Goal: Task Accomplishment & Management: Complete application form

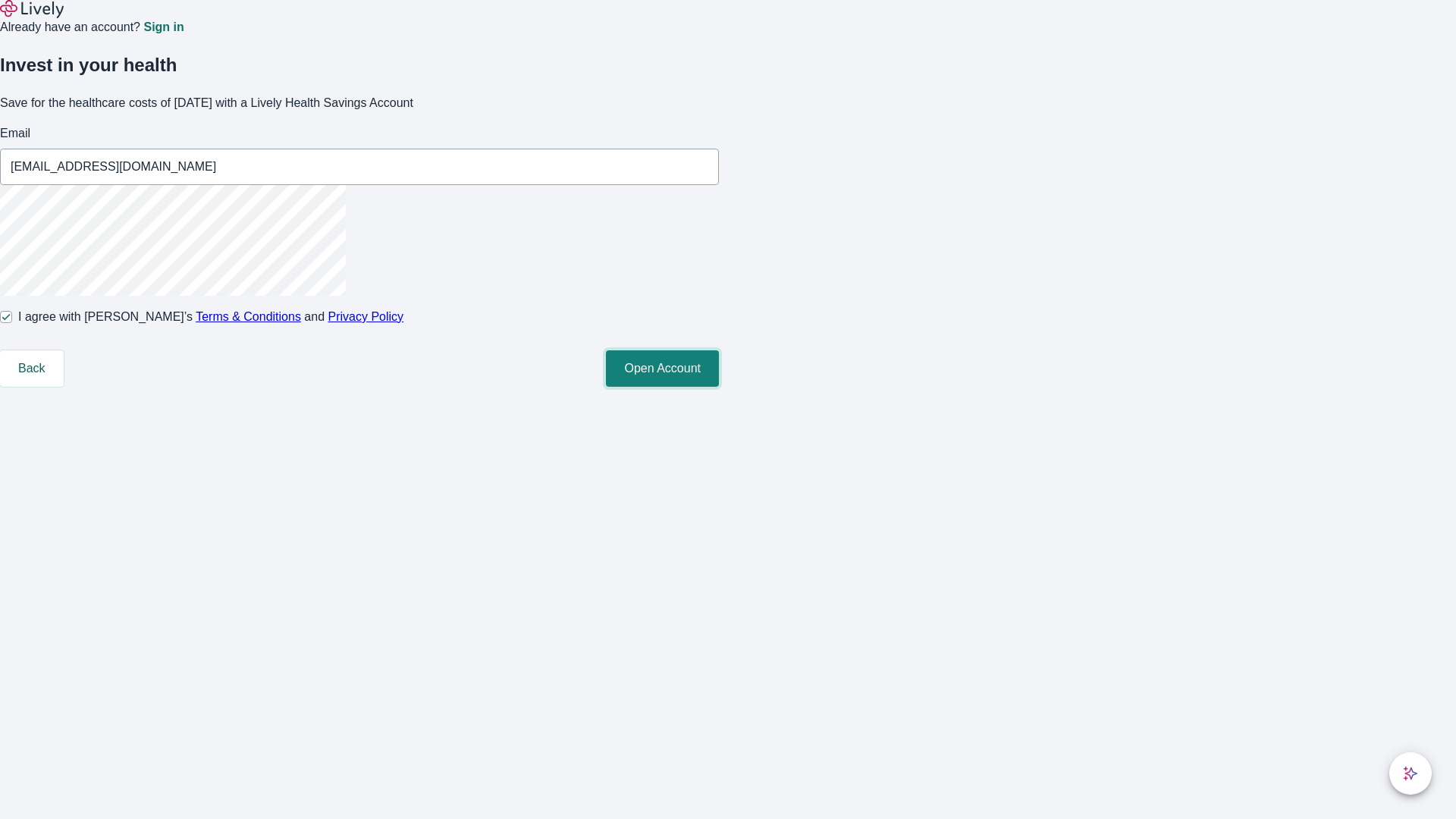
click at [719, 386] on button "Open Account" at bounding box center [662, 368] width 113 height 36
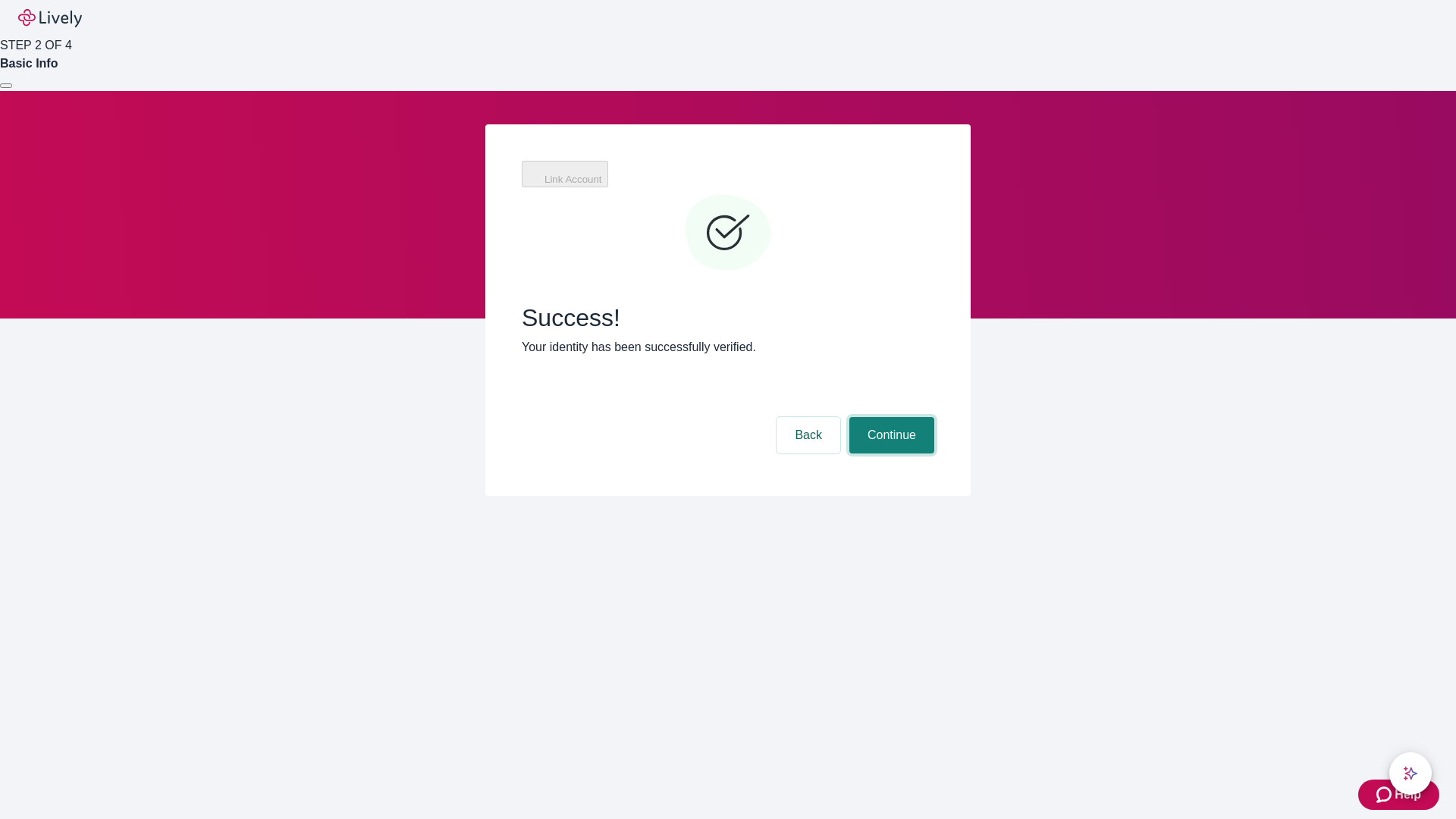
click at [889, 417] on button "Continue" at bounding box center [891, 435] width 85 height 36
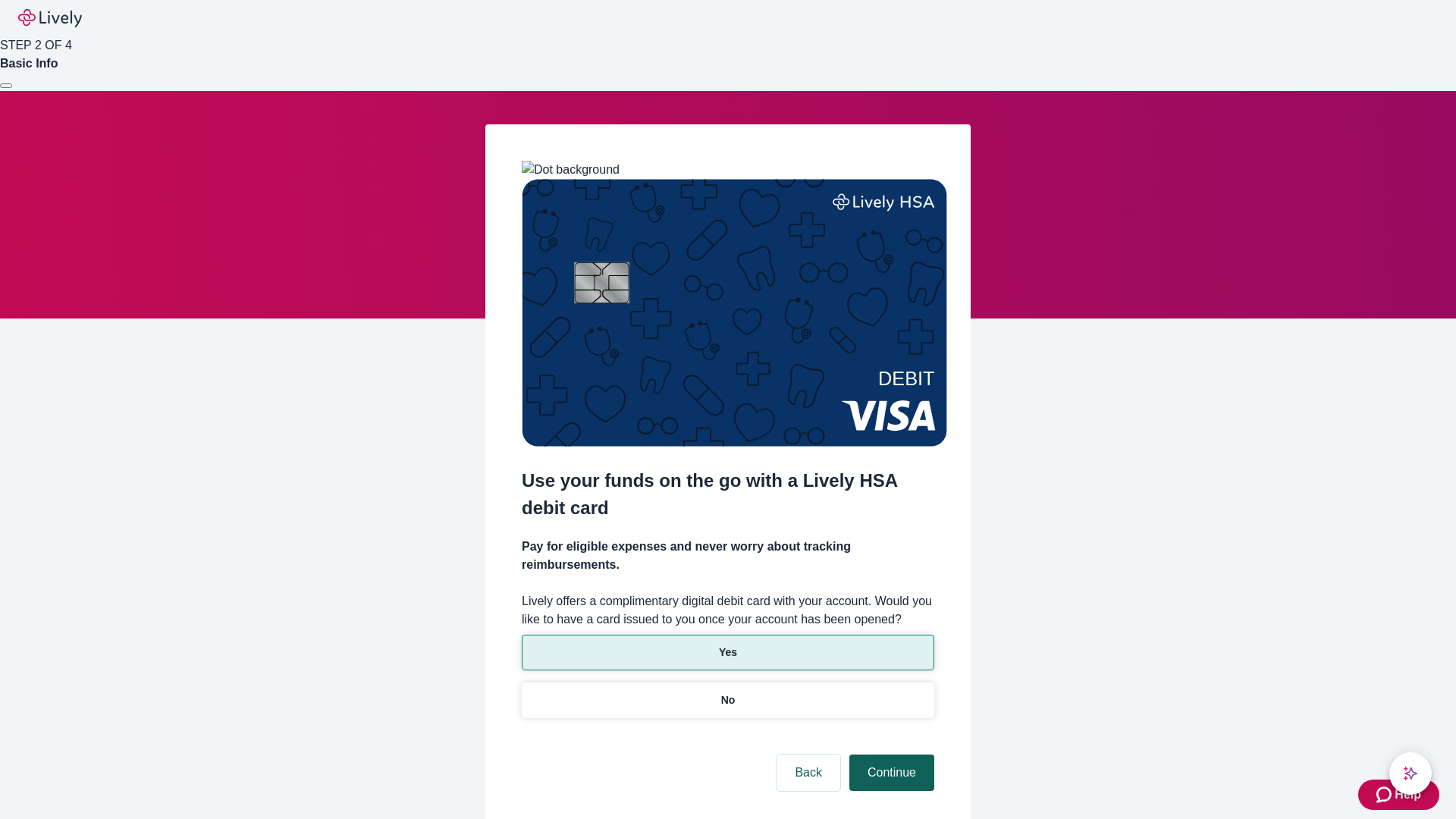
click at [728, 645] on p "Yes" at bounding box center [728, 652] width 18 height 16
click at [889, 754] on button "Continue" at bounding box center [891, 772] width 85 height 36
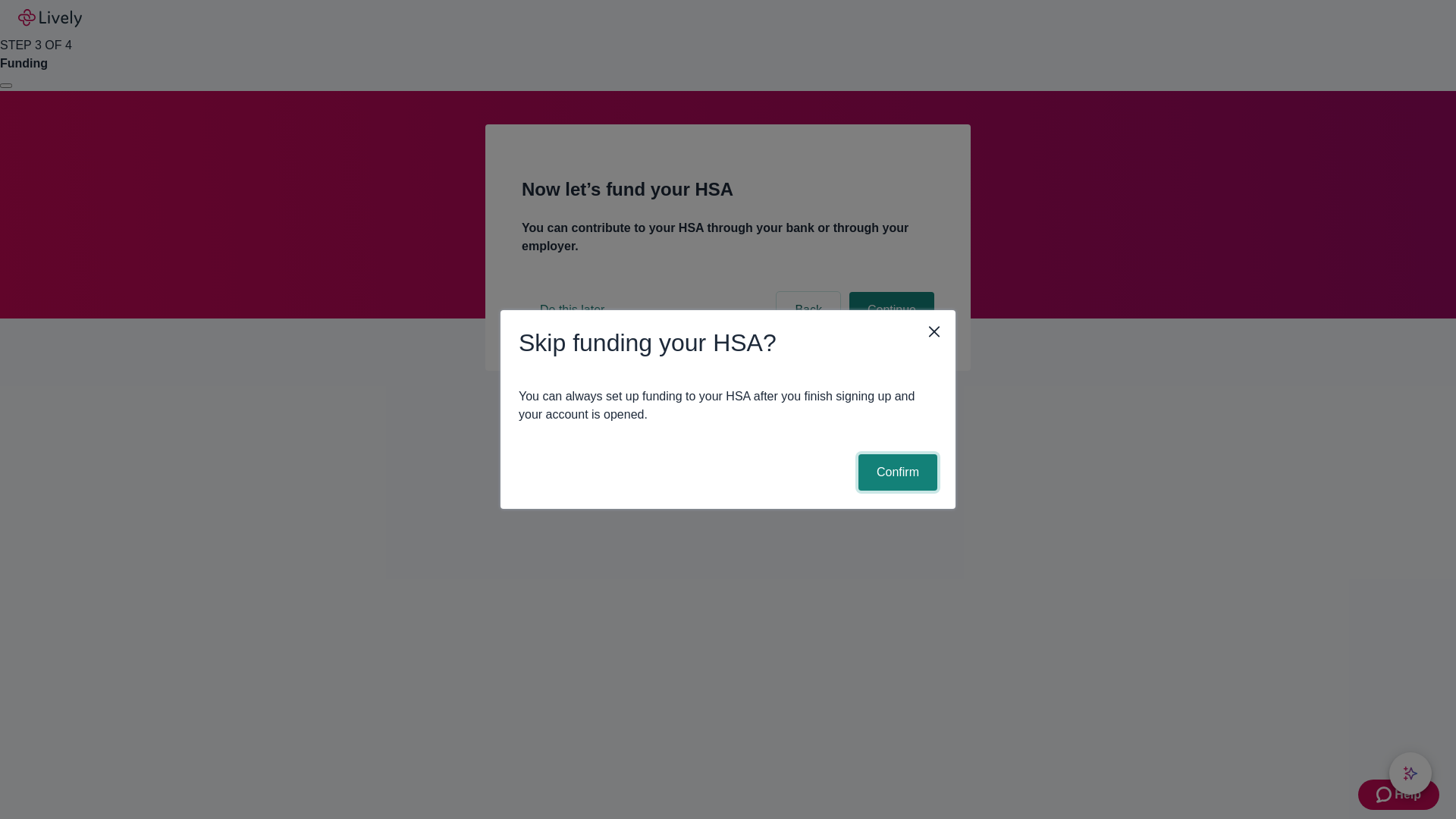
click at [895, 473] on button "Confirm" at bounding box center [898, 472] width 79 height 36
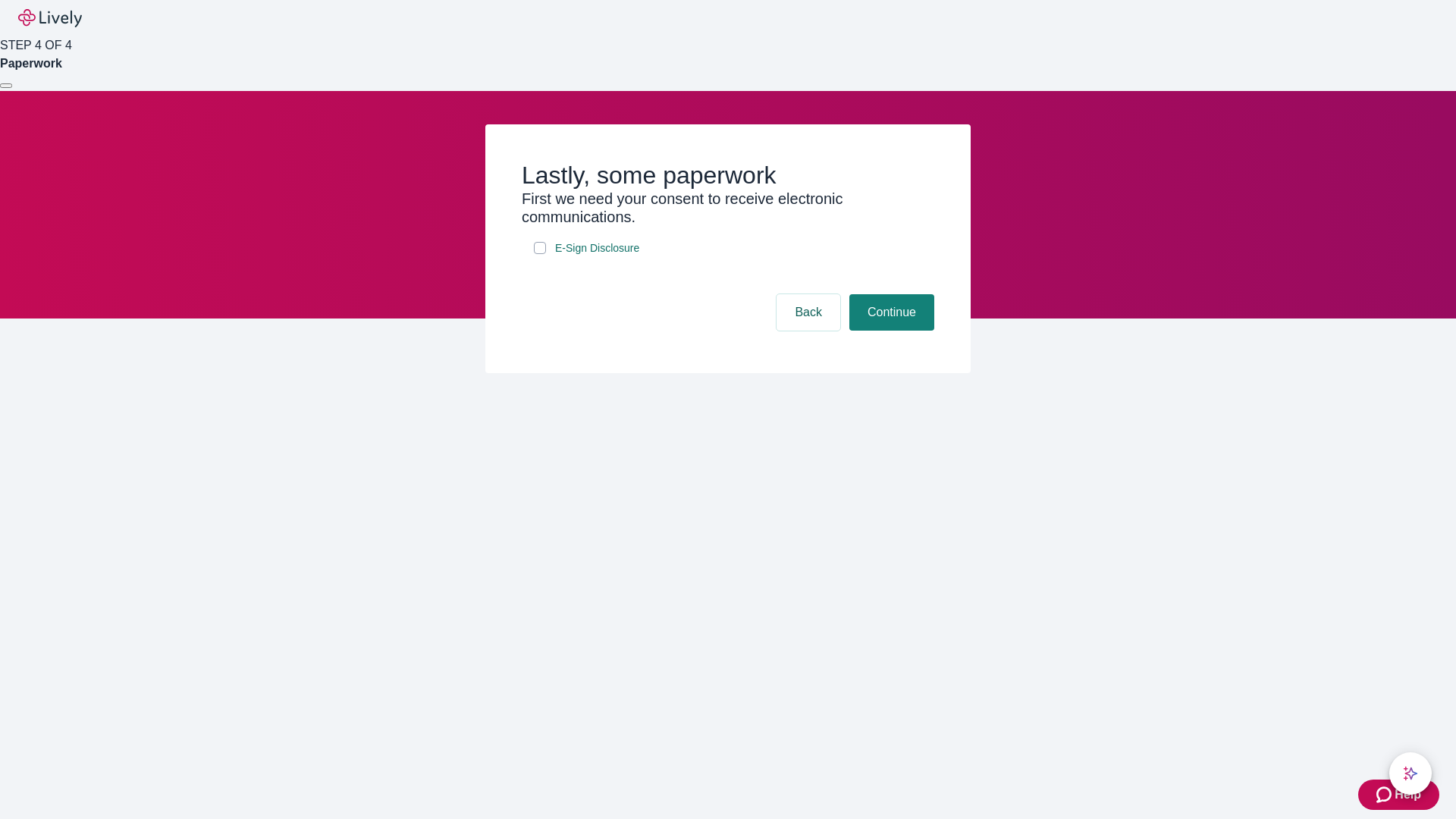
click at [540, 254] on input "E-Sign Disclosure" at bounding box center [540, 248] width 12 height 12
checkbox input "true"
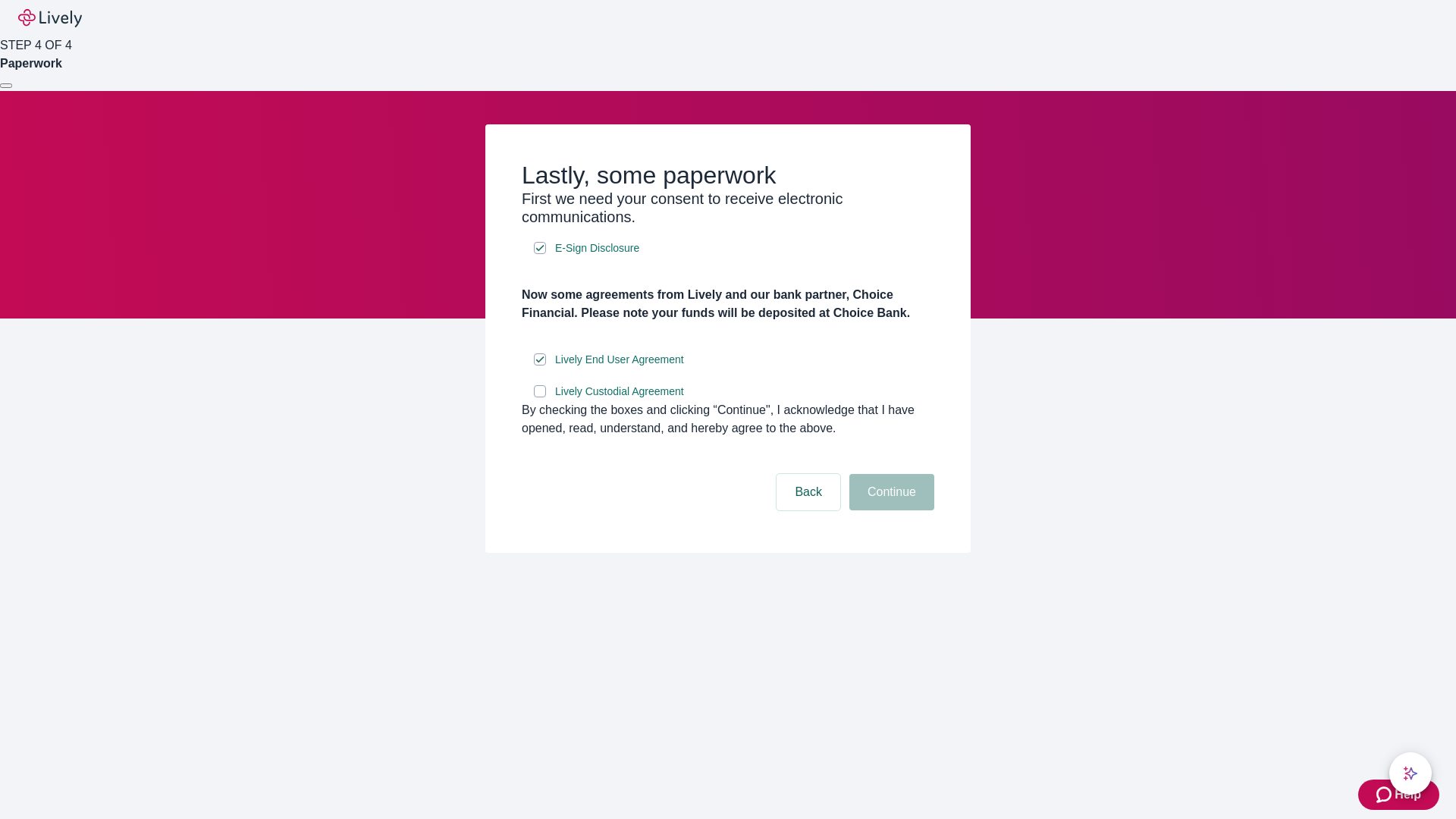
click at [540, 397] on input "Lively Custodial Agreement" at bounding box center [540, 391] width 12 height 12
checkbox input "true"
click at [889, 511] on button "Continue" at bounding box center [891, 491] width 85 height 36
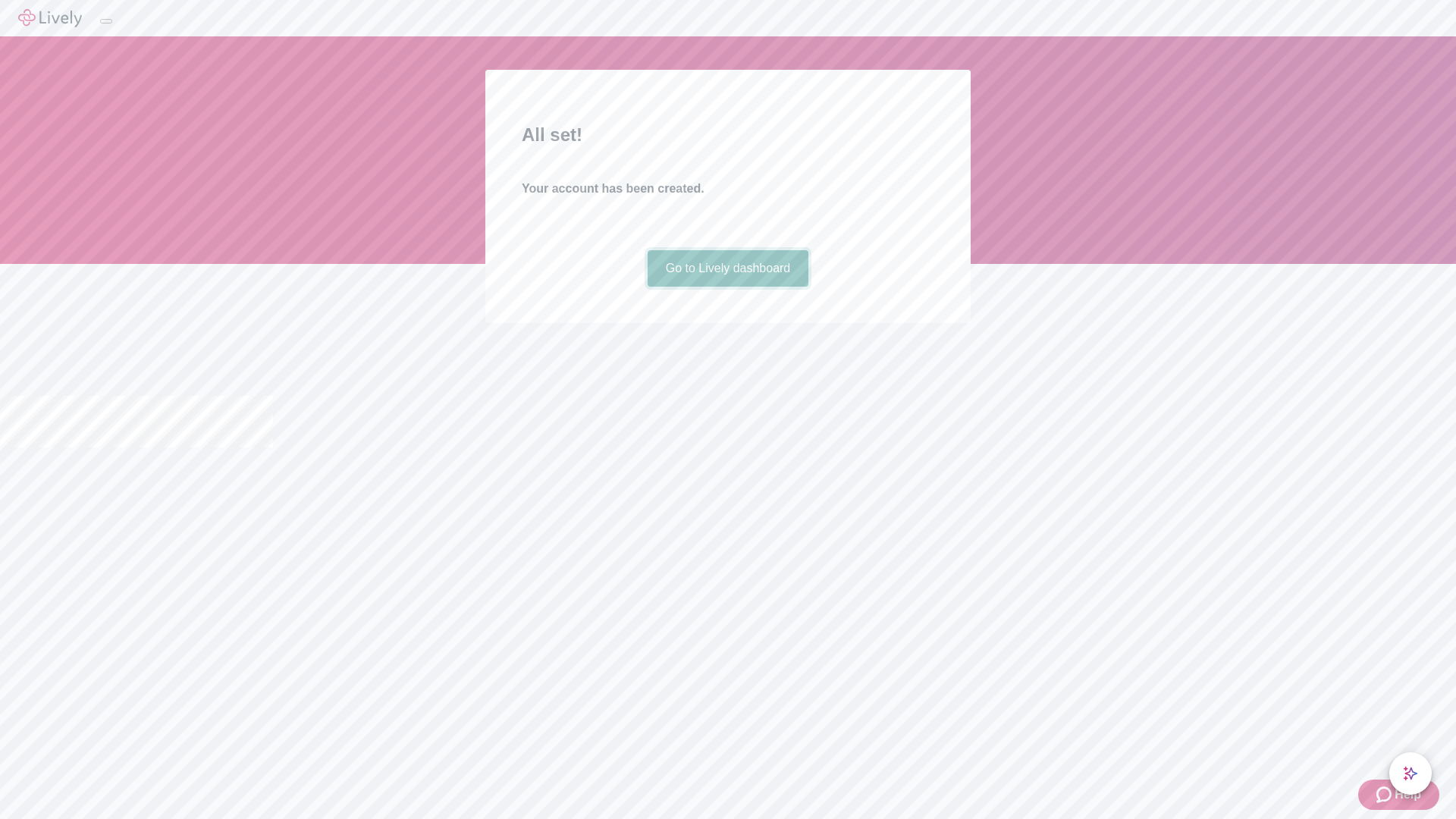
click at [728, 287] on link "Go to Lively dashboard" at bounding box center [728, 268] width 162 height 36
